Goal: Transaction & Acquisition: Register for event/course

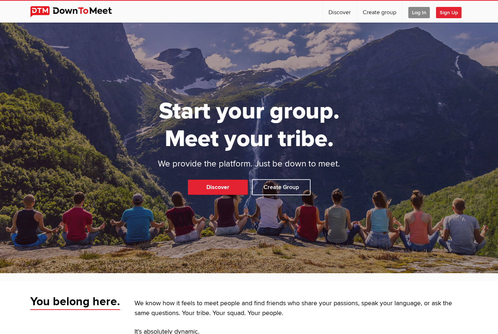
click at [423, 7] on span "Log In" at bounding box center [418, 12] width 21 height 11
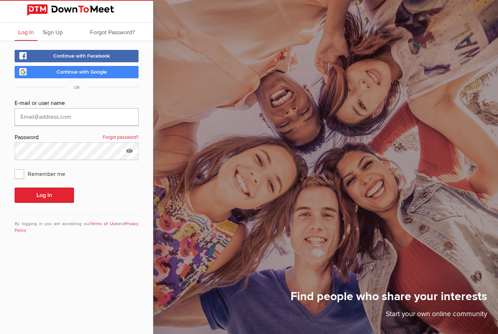
click at [111, 113] on input "text" at bounding box center [77, 116] width 124 height 17
type input "Samantha.lm.mccall@gmail.com"
click at [44, 195] on button "Log In" at bounding box center [44, 195] width 59 height 15
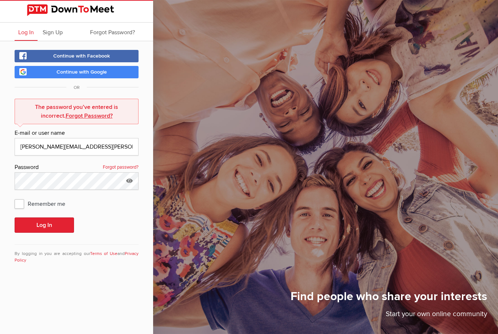
scroll to position [23, 0]
click at [130, 172] on icon at bounding box center [129, 180] width 11 height 17
click at [105, 172] on input "IHatePasswords2024!" at bounding box center [77, 180] width 124 height 17
type input "IHatePasswords2025!"
click at [44, 218] on button "Log In" at bounding box center [44, 225] width 59 height 15
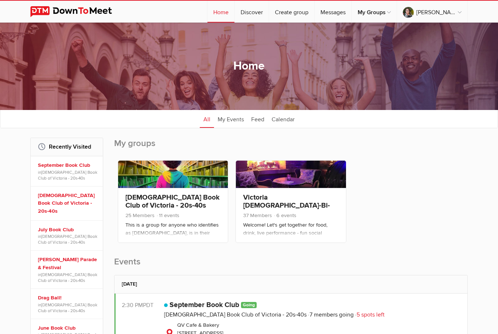
click at [205, 308] on link "September Book Club" at bounding box center [204, 305] width 70 height 9
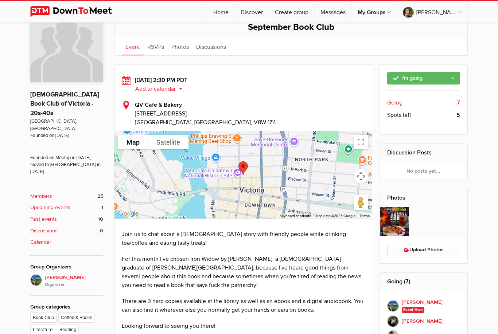
scroll to position [164, 0]
click at [399, 102] on span "Going" at bounding box center [394, 102] width 15 height 9
